Goal: Transaction & Acquisition: Purchase product/service

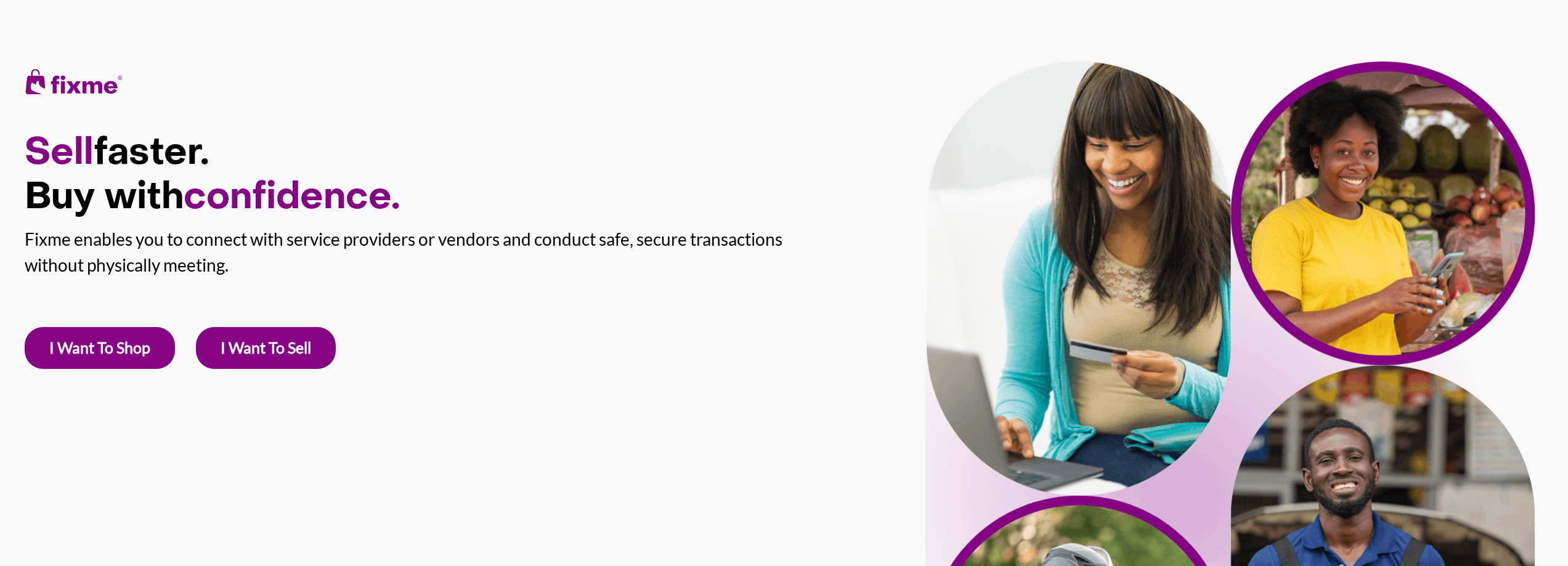
click at [120, 362] on link "I Want To Shop" at bounding box center [100, 348] width 150 height 42
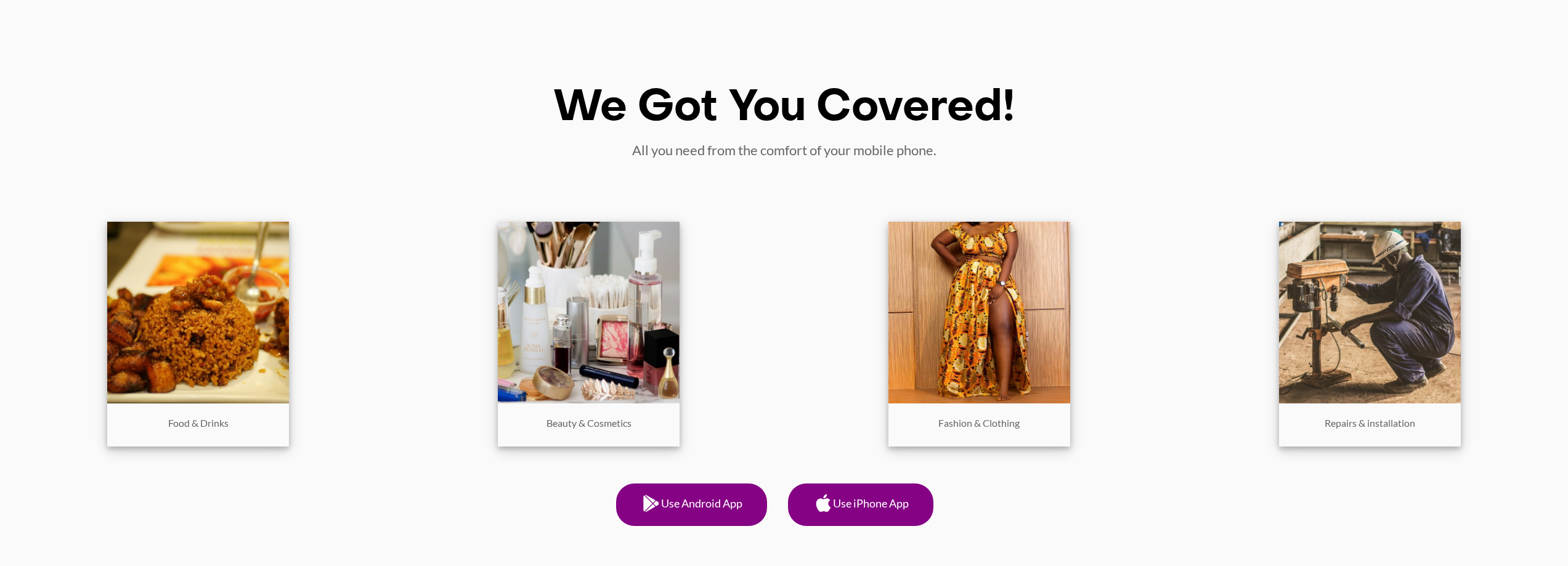
click at [1379, 316] on img at bounding box center [1370, 313] width 182 height 182
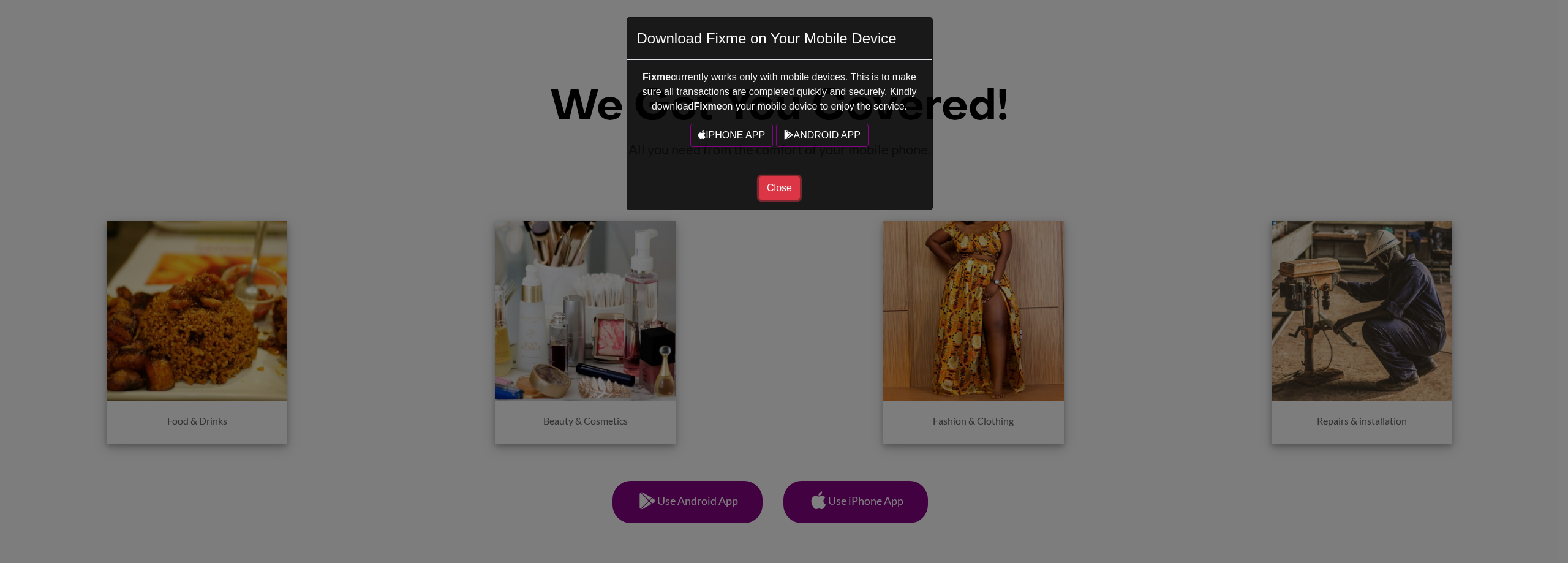
click at [774, 190] on button "Close" at bounding box center [779, 188] width 41 height 23
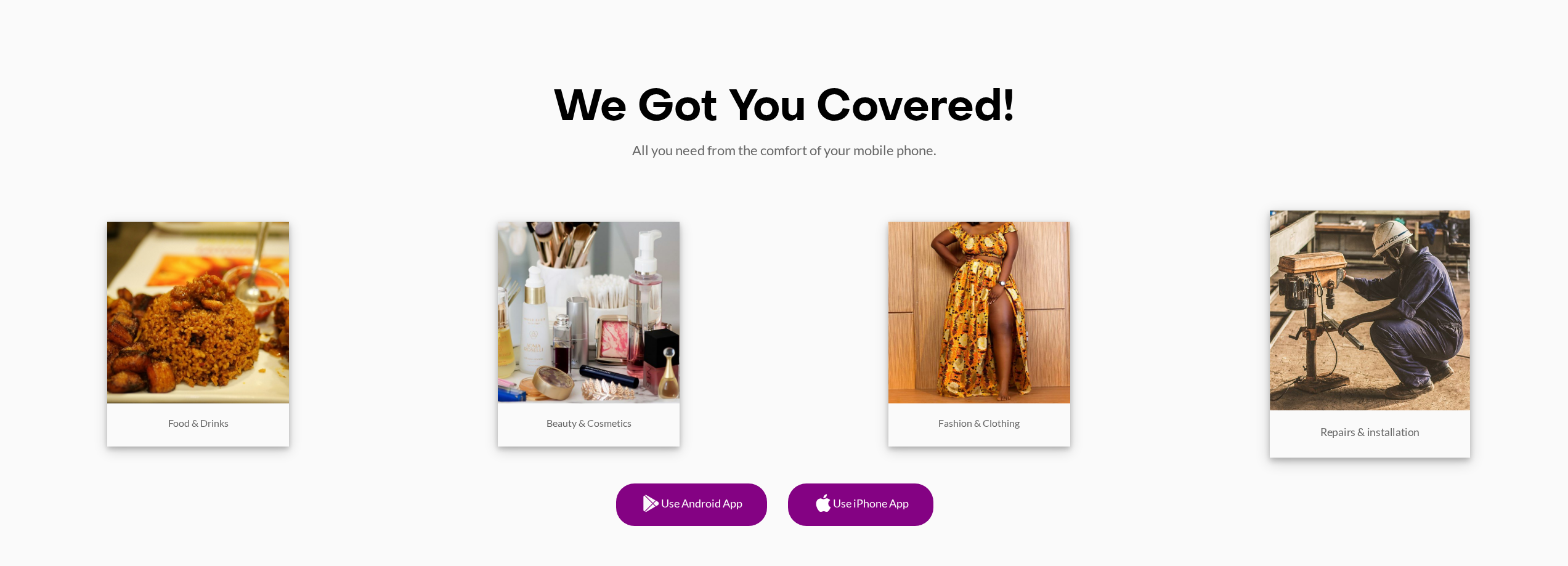
click at [1334, 356] on img at bounding box center [1370, 311] width 200 height 200
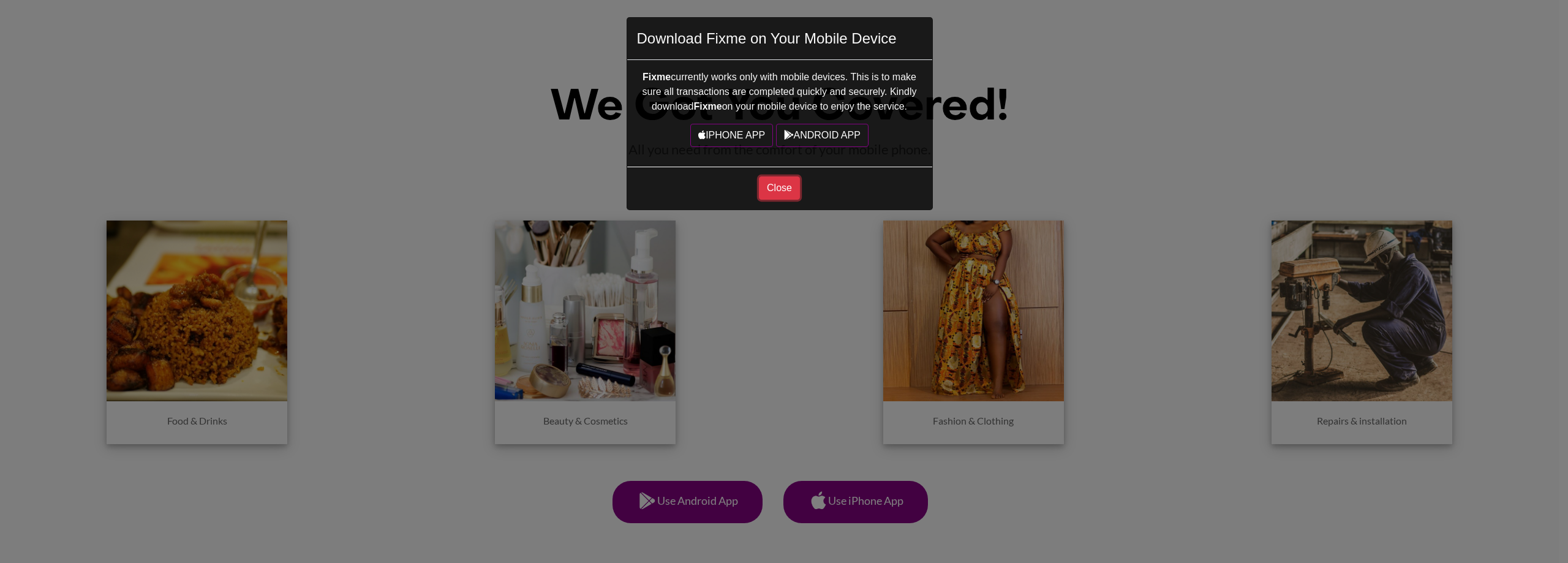
click at [770, 189] on button "Close" at bounding box center [779, 188] width 41 height 23
